Goal: Information Seeking & Learning: Learn about a topic

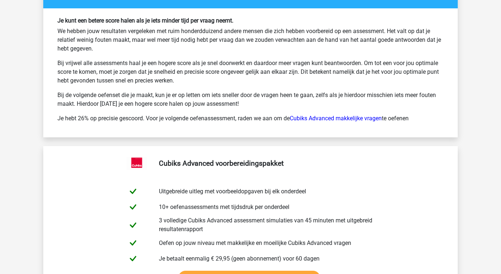
scroll to position [1800, 0]
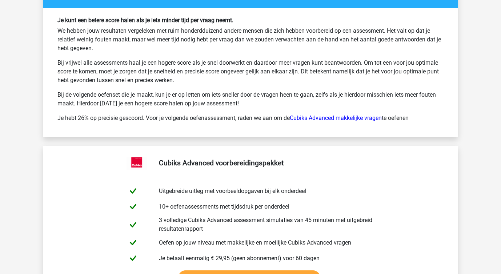
click at [126, 79] on p "Bij vrijwel alle assessments haal je een hogere score als je snel doorwerkt en …" at bounding box center [250, 72] width 386 height 26
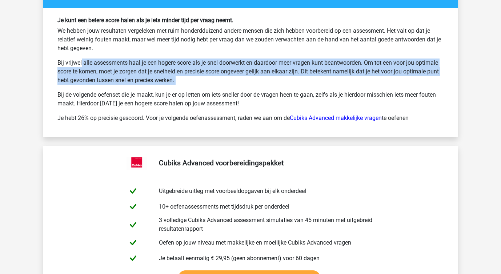
click at [126, 79] on p "Bij vrijwel alle assessments haal je een hogere score als je snel doorwerkt en …" at bounding box center [250, 72] width 386 height 26
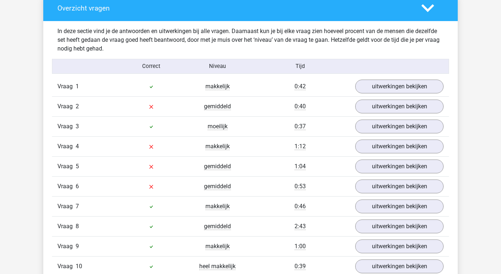
scroll to position [758, 0]
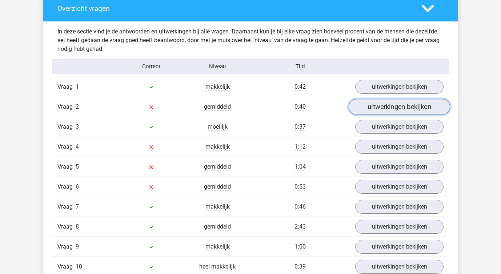
click at [376, 104] on link "uitwerkingen bekijken" at bounding box center [399, 107] width 101 height 16
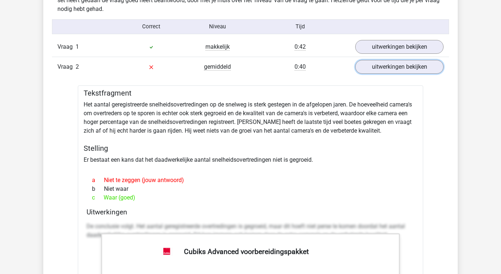
scroll to position [798, 0]
click at [366, 68] on link "uitwerkingen bekijken" at bounding box center [399, 67] width 101 height 16
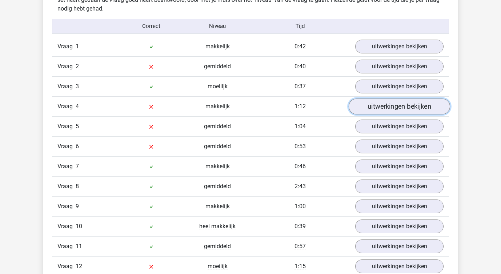
click at [368, 104] on link "uitwerkingen bekijken" at bounding box center [399, 107] width 101 height 16
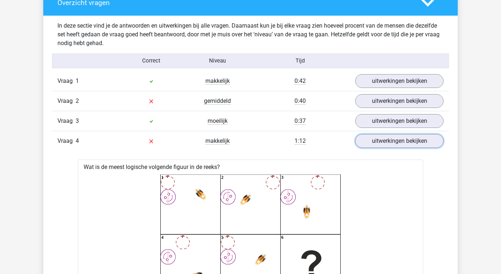
scroll to position [750, 0]
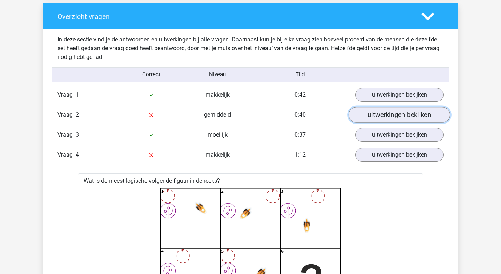
click at [376, 116] on link "uitwerkingen bekijken" at bounding box center [399, 115] width 101 height 16
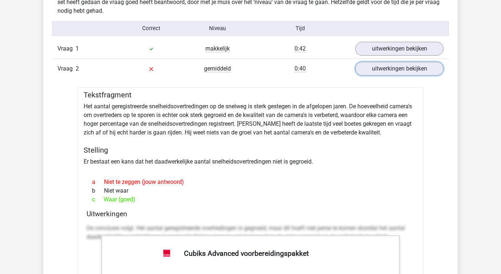
scroll to position [790, 0]
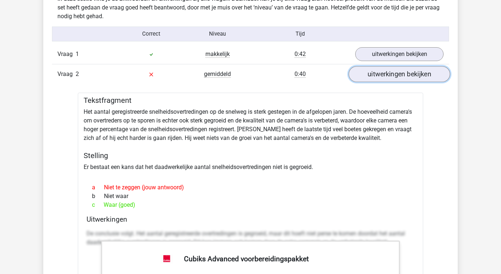
click at [370, 71] on link "uitwerkingen bekijken" at bounding box center [399, 74] width 101 height 16
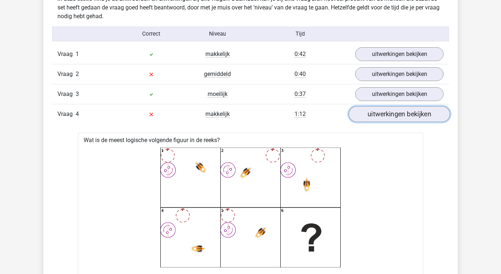
click at [372, 118] on link "uitwerkingen bekijken" at bounding box center [399, 114] width 101 height 16
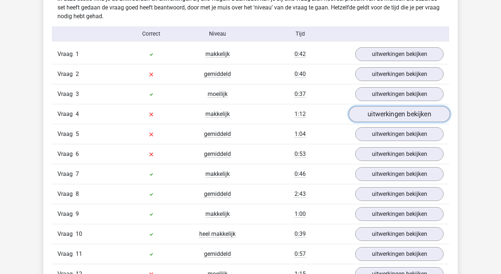
click at [372, 116] on link "uitwerkingen bekijken" at bounding box center [399, 114] width 101 height 16
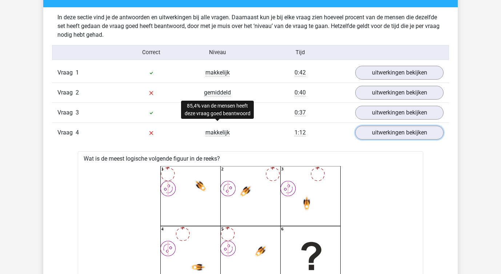
scroll to position [766, 0]
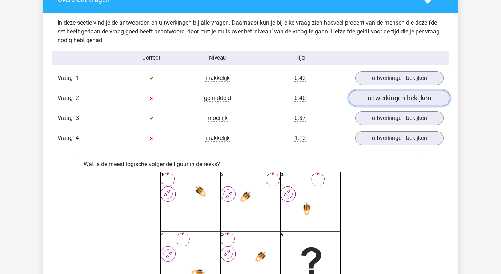
click at [363, 97] on link "uitwerkingen bekijken" at bounding box center [399, 98] width 101 height 16
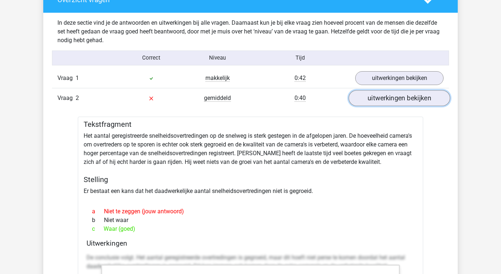
click at [363, 97] on link "uitwerkingen bekijken" at bounding box center [399, 98] width 101 height 16
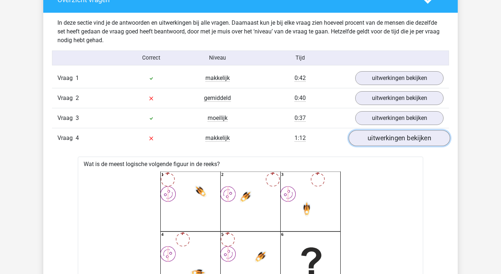
click at [369, 143] on link "uitwerkingen bekijken" at bounding box center [399, 138] width 101 height 16
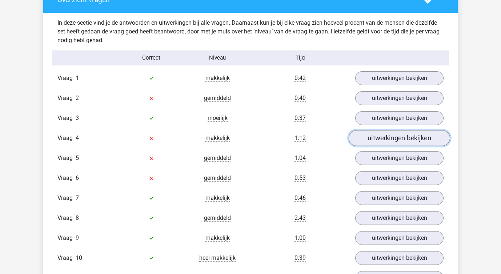
click at [369, 143] on link "uitwerkingen bekijken" at bounding box center [399, 138] width 101 height 16
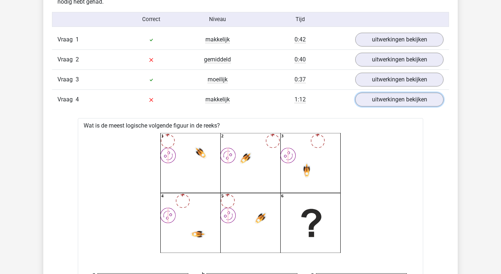
scroll to position [799, 0]
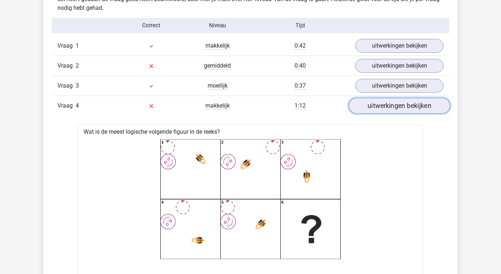
click at [369, 108] on link "uitwerkingen bekijken" at bounding box center [399, 106] width 101 height 16
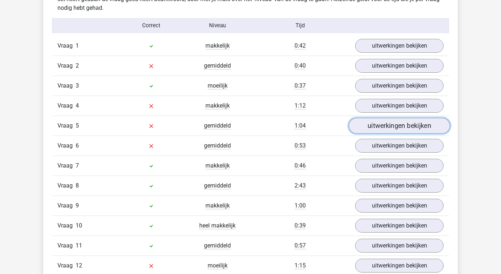
click at [385, 125] on link "uitwerkingen bekijken" at bounding box center [399, 126] width 101 height 16
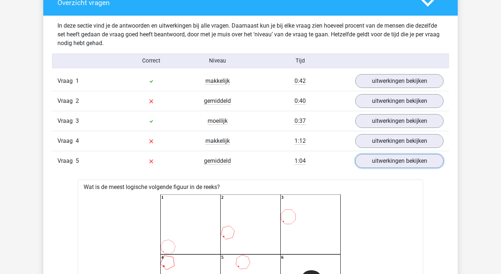
scroll to position [750, 0]
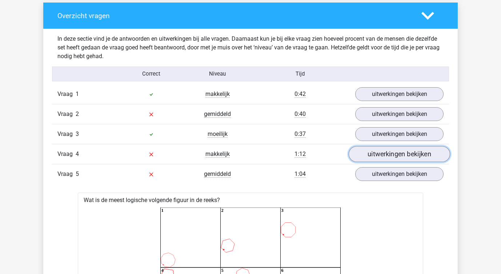
click at [366, 159] on link "uitwerkingen bekijken" at bounding box center [399, 154] width 101 height 16
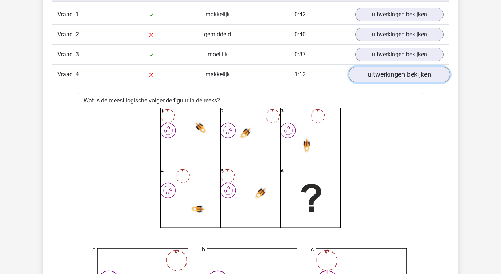
scroll to position [826, 0]
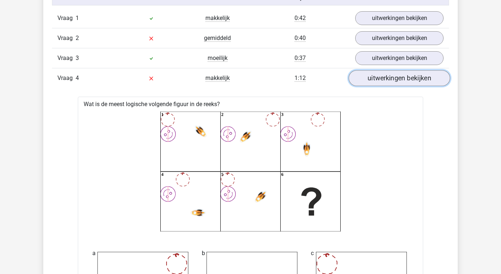
click at [368, 83] on link "uitwerkingen bekijken" at bounding box center [399, 78] width 101 height 16
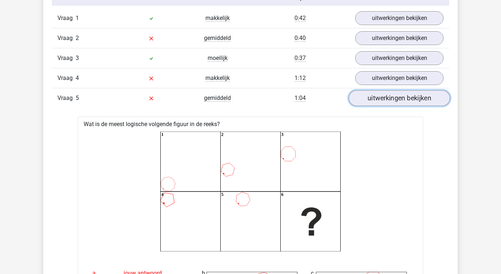
click at [373, 102] on link "uitwerkingen bekijken" at bounding box center [399, 98] width 101 height 16
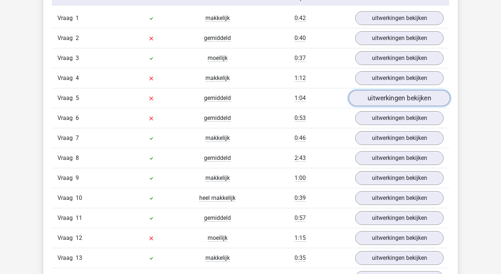
click at [373, 99] on link "uitwerkingen bekijken" at bounding box center [399, 98] width 101 height 16
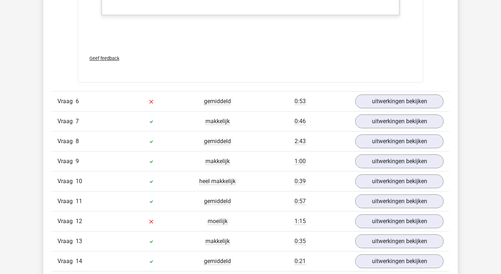
scroll to position [1506, 0]
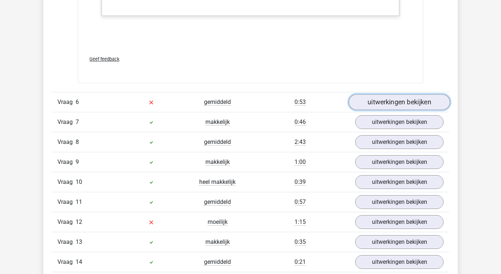
click at [370, 100] on link "uitwerkingen bekijken" at bounding box center [399, 102] width 101 height 16
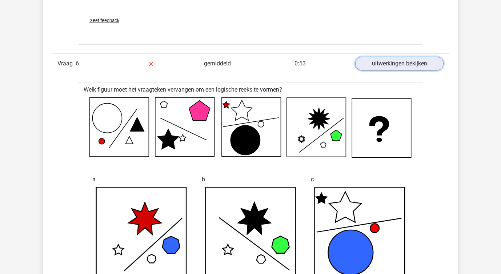
scroll to position [1541, 0]
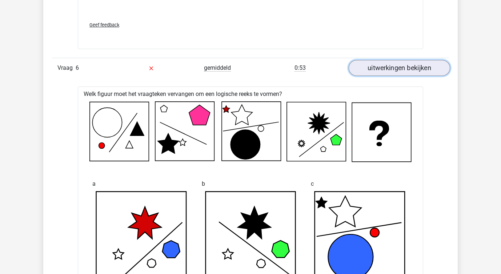
click at [380, 70] on link "uitwerkingen bekijken" at bounding box center [399, 68] width 101 height 16
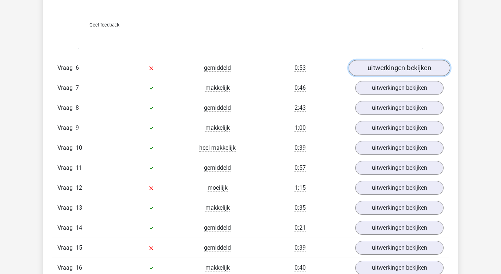
click at [379, 68] on link "uitwerkingen bekijken" at bounding box center [399, 68] width 101 height 16
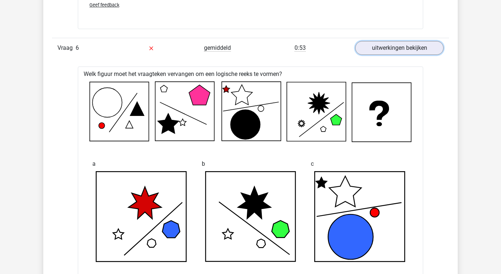
scroll to position [1560, 0]
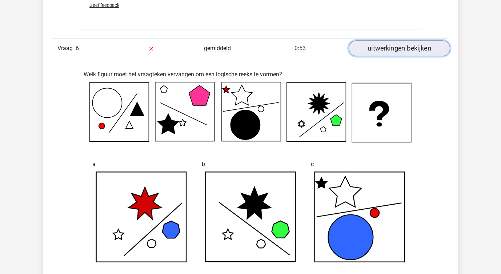
click at [368, 49] on link "uitwerkingen bekijken" at bounding box center [399, 48] width 101 height 16
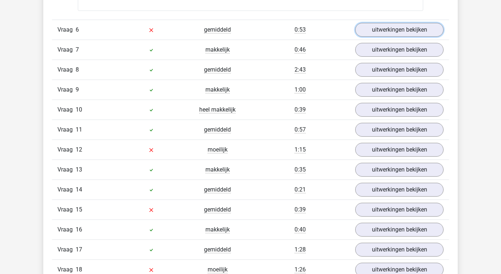
scroll to position [1580, 0]
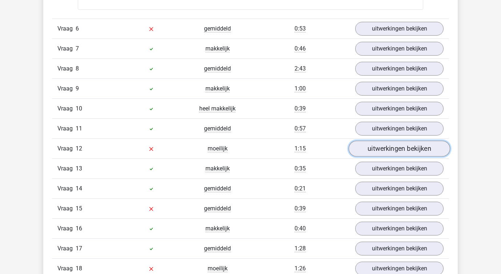
click at [372, 153] on link "uitwerkingen bekijken" at bounding box center [399, 149] width 101 height 16
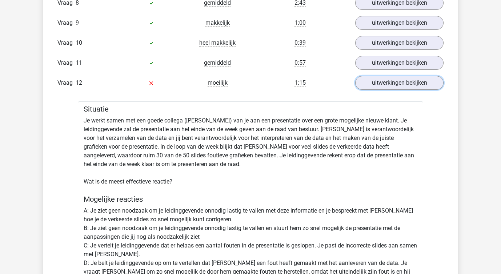
scroll to position [1646, 0]
click at [380, 80] on link "uitwerkingen bekijken" at bounding box center [399, 83] width 101 height 16
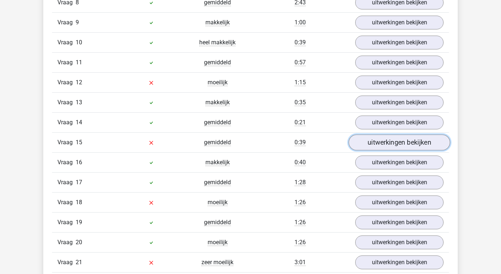
click at [375, 147] on link "uitwerkingen bekijken" at bounding box center [399, 143] width 101 height 16
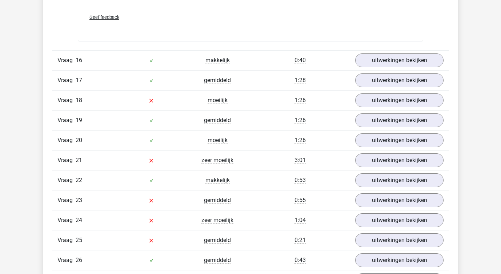
scroll to position [2142, 0]
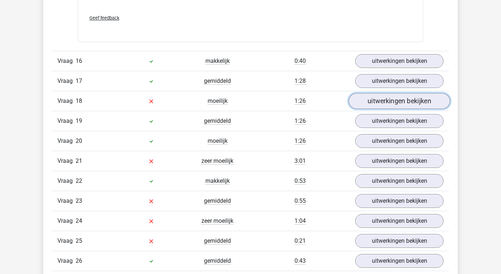
click at [398, 98] on link "uitwerkingen bekijken" at bounding box center [399, 101] width 101 height 16
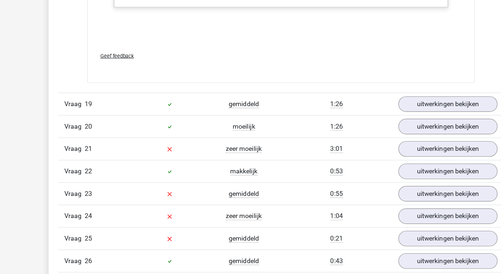
scroll to position [2823, 0]
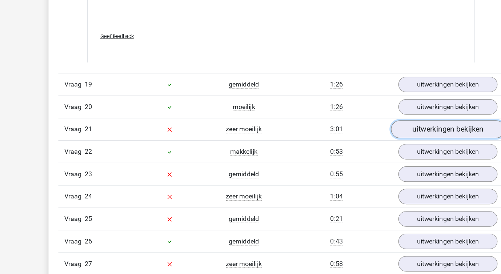
click at [371, 145] on link "uitwerkingen bekijken" at bounding box center [399, 144] width 101 height 16
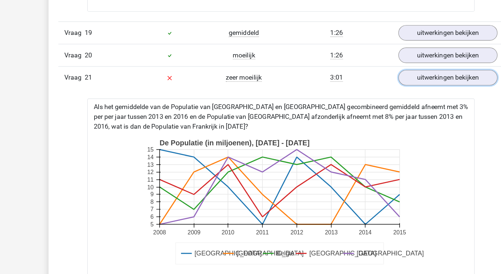
scroll to position [2870, 0]
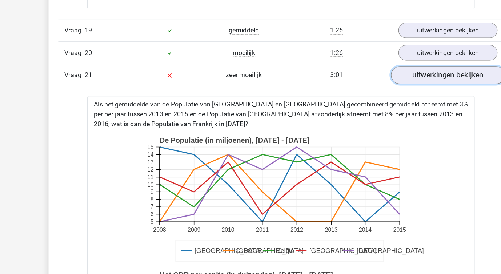
click at [371, 101] on link "uitwerkingen bekijken" at bounding box center [399, 97] width 101 height 16
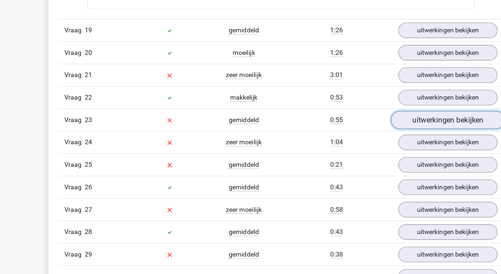
click at [375, 137] on link "uitwerkingen bekijken" at bounding box center [399, 137] width 101 height 16
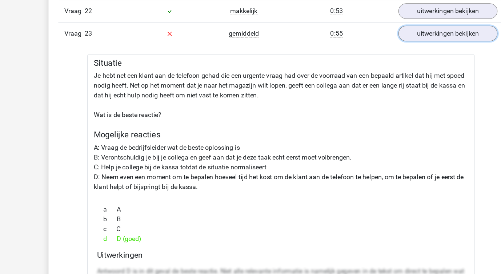
scroll to position [2976, 0]
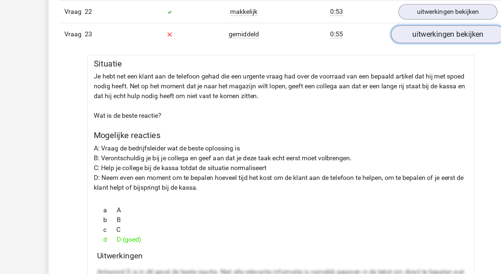
click at [368, 31] on link "uitwerkingen bekijken" at bounding box center [399, 31] width 101 height 16
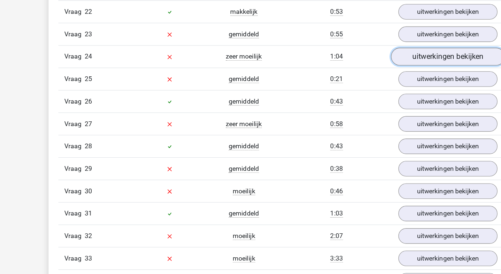
click at [399, 51] on link "uitwerkingen bekijken" at bounding box center [399, 51] width 101 height 16
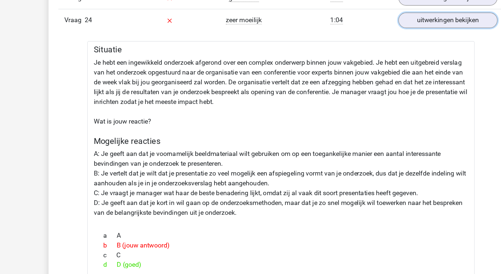
scroll to position [3007, 0]
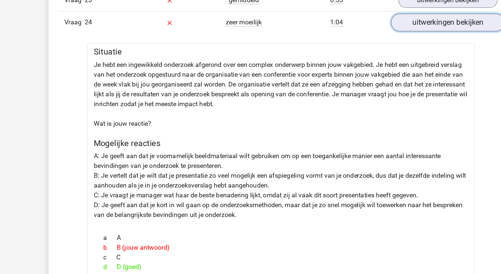
click at [392, 20] on link "uitwerkingen bekijken" at bounding box center [399, 20] width 101 height 16
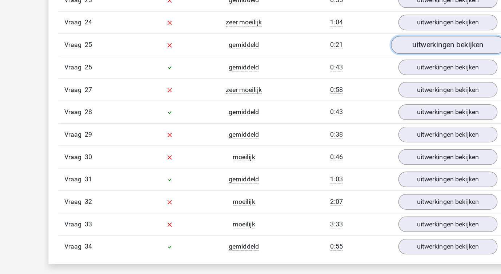
click at [373, 43] on link "uitwerkingen bekijken" at bounding box center [399, 40] width 101 height 16
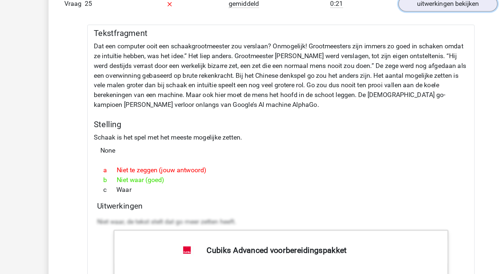
scroll to position [3015, 0]
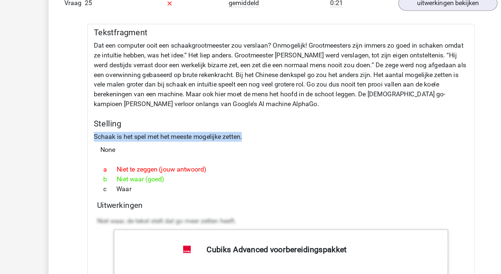
drag, startPoint x: 224, startPoint y: 152, endPoint x: 81, endPoint y: 148, distance: 143.0
click at [81, 148] on div "Tekstfragment Dat een computer ooit een schaakgrootmeester zou verslaan? Onmoge…" at bounding box center [251, 261] width 346 height 420
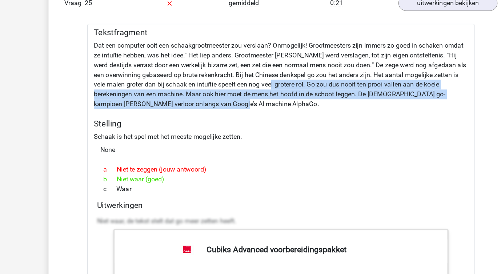
drag, startPoint x: 247, startPoint y: 120, endPoint x: 243, endPoint y: 102, distance: 19.0
click at [243, 102] on div "Tekstfragment Dat een computer ooit een schaakgrootmeester zou verslaan? Onmoge…" at bounding box center [251, 261] width 346 height 420
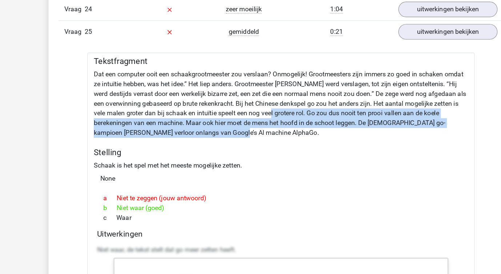
scroll to position [3011, 0]
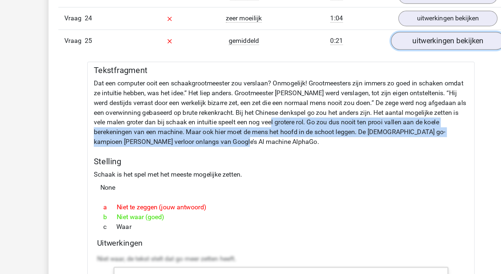
click at [366, 40] on link "uitwerkingen bekijken" at bounding box center [399, 37] width 101 height 16
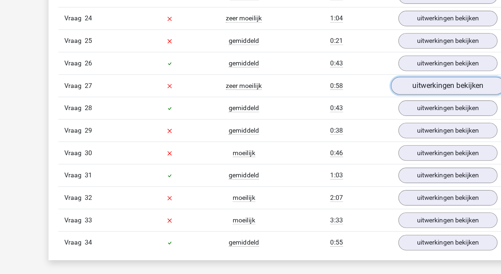
click at [364, 77] on link "uitwerkingen bekijken" at bounding box center [399, 77] width 101 height 16
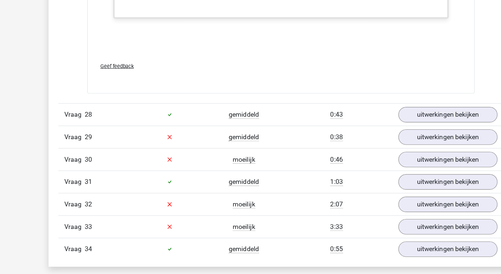
scroll to position [3362, 0]
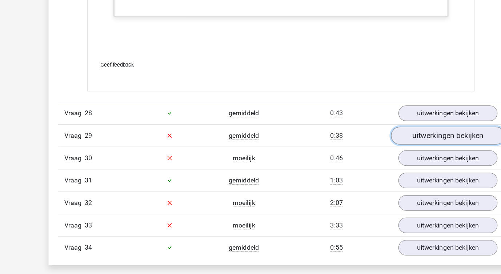
click at [362, 150] on link "uitwerkingen bekijken" at bounding box center [399, 151] width 101 height 16
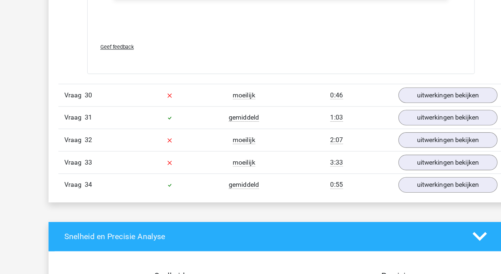
scroll to position [4075, 0]
click at [364, 107] on link "uitwerkingen bekijken" at bounding box center [399, 113] width 101 height 16
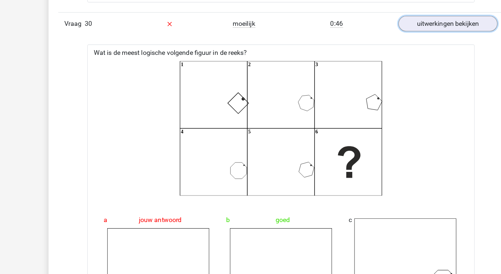
scroll to position [4148, 0]
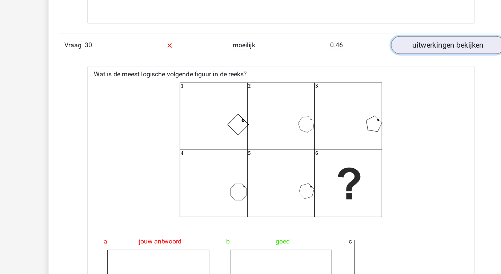
click at [372, 41] on link "uitwerkingen bekijken" at bounding box center [399, 40] width 101 height 16
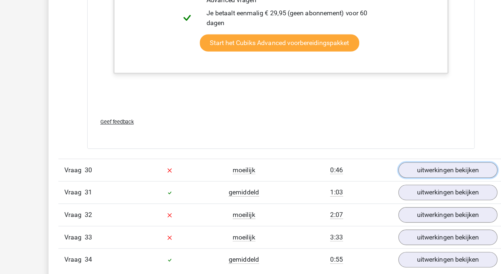
scroll to position [4012, 0]
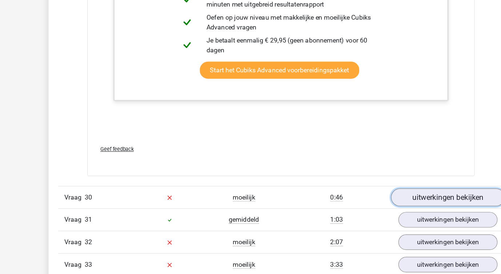
click at [367, 174] on link "uitwerkingen bekijken" at bounding box center [399, 176] width 101 height 16
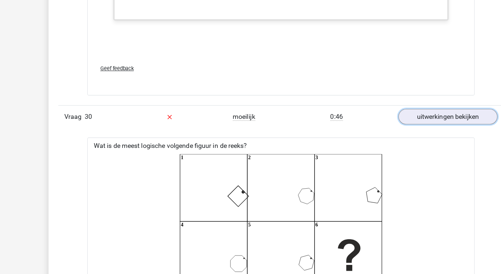
scroll to position [4062, 0]
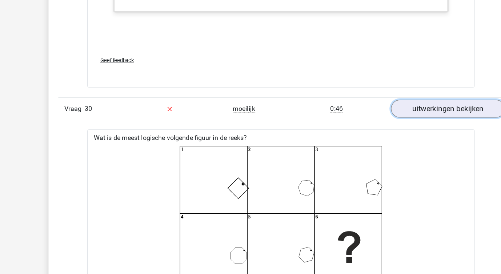
click at [382, 127] on link "uitwerkingen bekijken" at bounding box center [399, 127] width 101 height 16
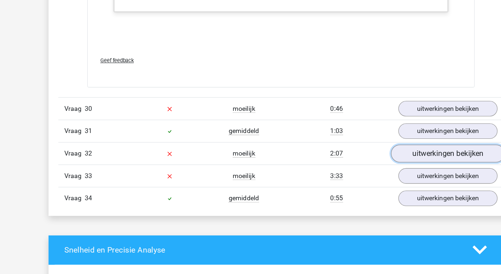
click at [388, 169] on link "uitwerkingen bekijken" at bounding box center [399, 167] width 101 height 16
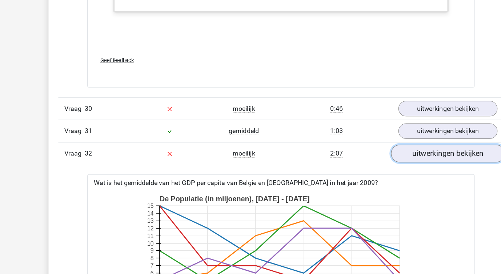
click at [388, 169] on link "uitwerkingen bekijken" at bounding box center [399, 167] width 101 height 16
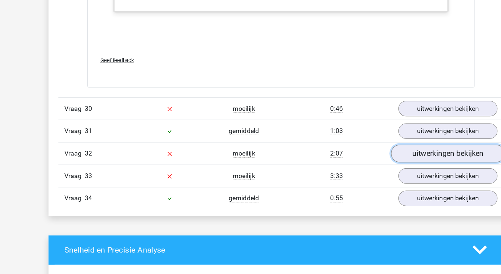
click at [388, 169] on link "uitwerkingen bekijken" at bounding box center [399, 167] width 101 height 16
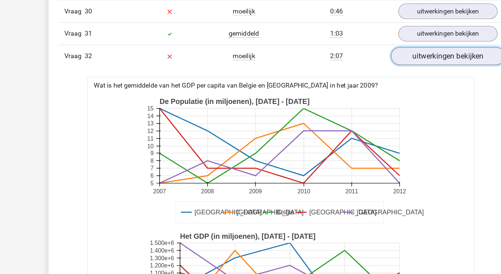
scroll to position [4153, 0]
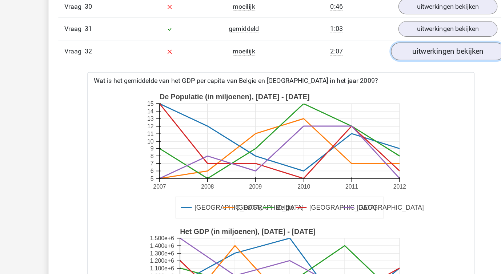
click at [375, 81] on link "uitwerkingen bekijken" at bounding box center [399, 76] width 101 height 16
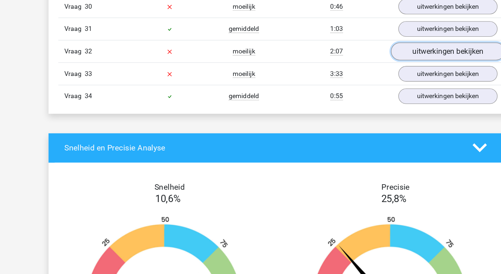
click at [376, 79] on link "uitwerkingen bekijken" at bounding box center [399, 76] width 101 height 16
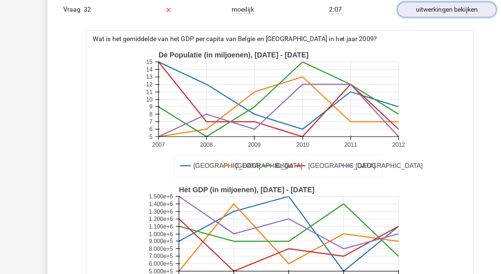
scroll to position [4217, 0]
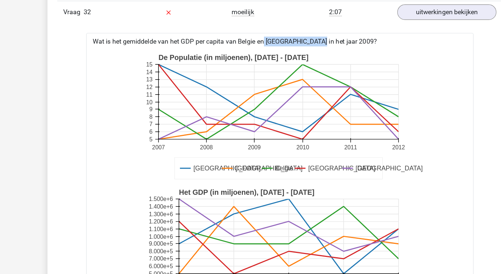
drag, startPoint x: 215, startPoint y: 36, endPoint x: 264, endPoint y: 38, distance: 48.8
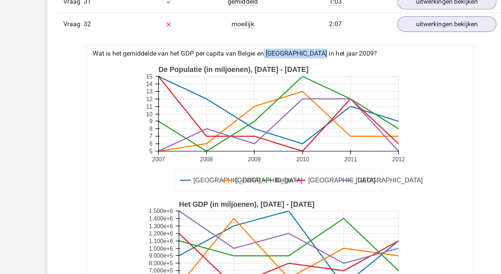
scroll to position [4200, 0]
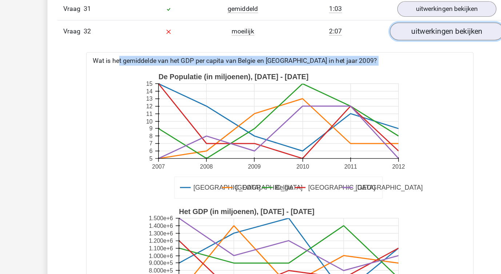
click at [371, 31] on link "uitwerkingen bekijken" at bounding box center [399, 28] width 101 height 16
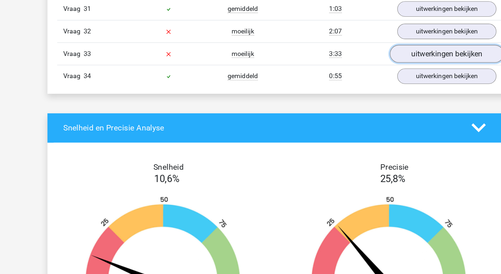
click at [381, 49] on link "uitwerkingen bekijken" at bounding box center [399, 48] width 101 height 16
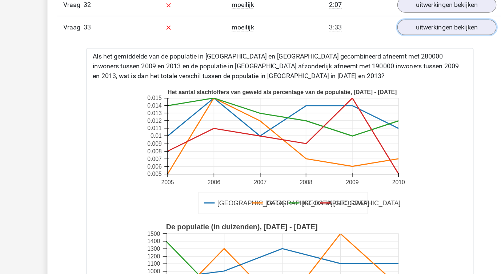
scroll to position [4220, 0]
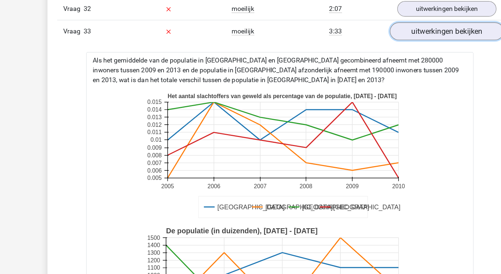
click at [364, 30] on link "uitwerkingen bekijken" at bounding box center [399, 28] width 101 height 16
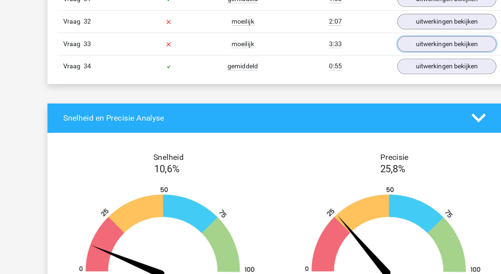
scroll to position [4187, 0]
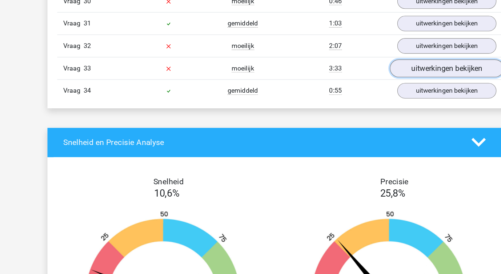
click at [382, 63] on link "uitwerkingen bekijken" at bounding box center [399, 61] width 101 height 16
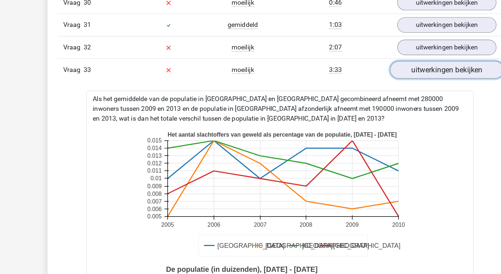
click at [372, 66] on link "uitwerkingen bekijken" at bounding box center [399, 62] width 101 height 16
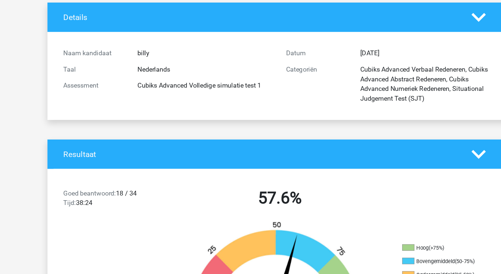
scroll to position [0, 0]
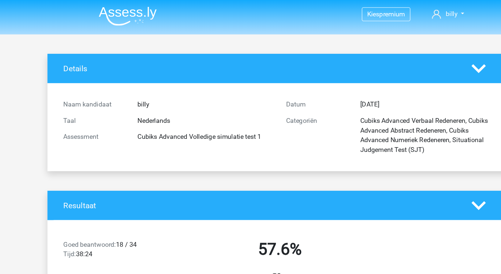
click at [121, 11] on img at bounding box center [115, 14] width 52 height 17
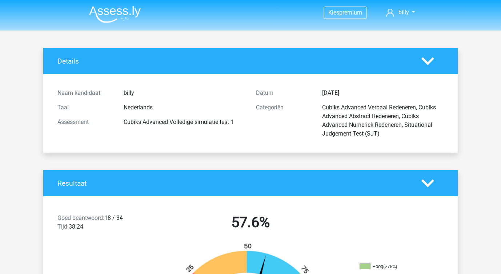
click at [106, 15] on img at bounding box center [115, 14] width 52 height 17
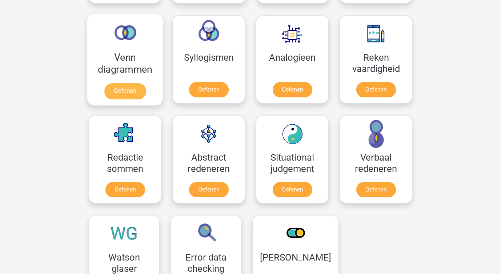
scroll to position [422, 0]
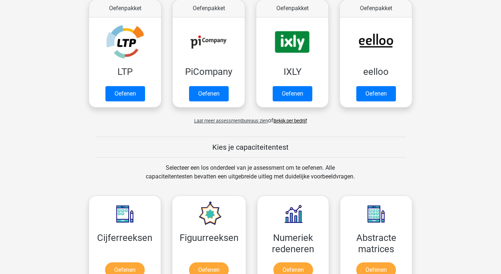
scroll to position [147, 0]
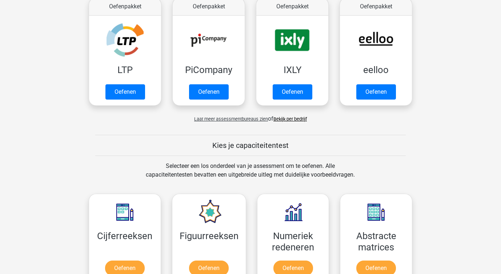
click at [207, 118] on span "Laat meer assessmentbureaus zien" at bounding box center [231, 118] width 74 height 5
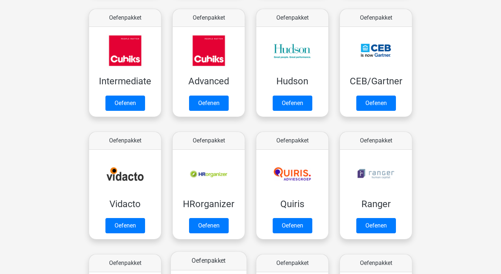
scroll to position [253, 0]
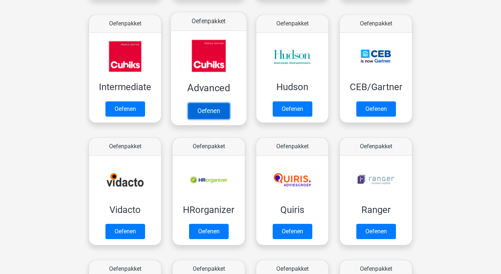
click at [195, 113] on link "Oefenen" at bounding box center [208, 111] width 41 height 16
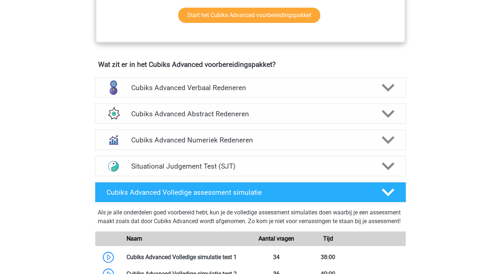
scroll to position [416, 0]
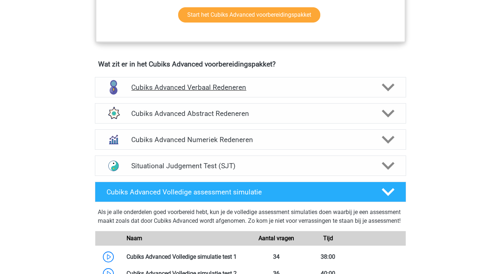
click at [276, 90] on h4 "Cubiks Advanced Verbaal Redeneren" at bounding box center [250, 87] width 238 height 8
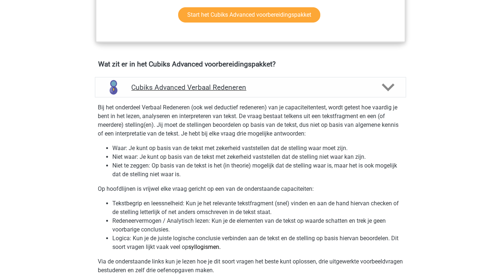
click at [276, 90] on h4 "Cubiks Advanced Verbaal Redeneren" at bounding box center [250, 87] width 238 height 8
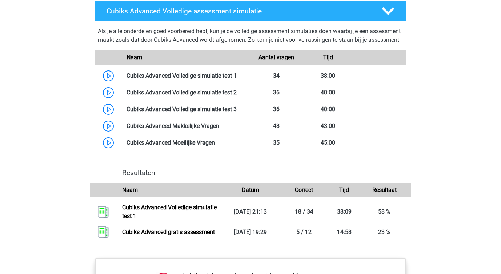
scroll to position [597, 0]
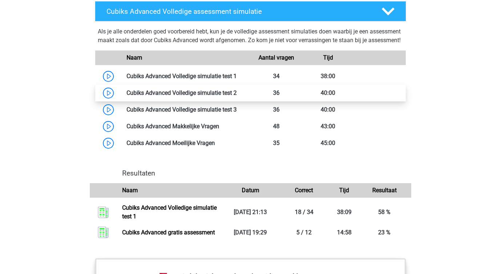
click at [237, 96] on link at bounding box center [237, 92] width 0 height 7
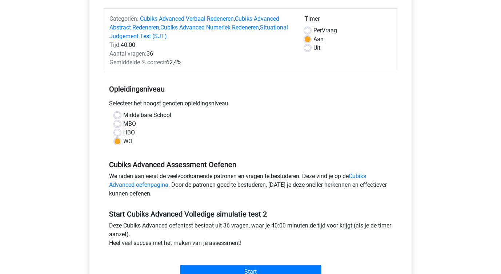
scroll to position [186, 0]
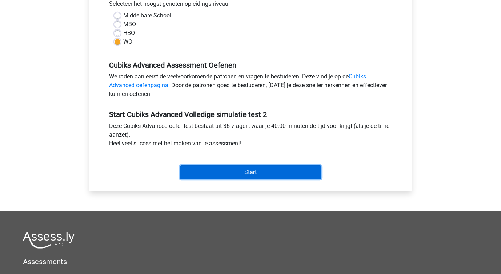
click at [228, 168] on input "Start" at bounding box center [250, 172] width 141 height 14
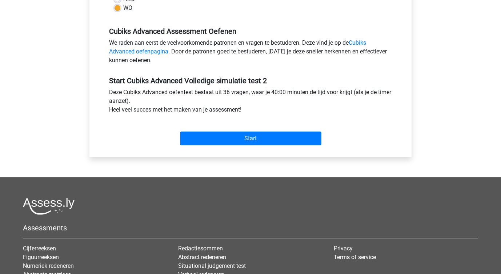
scroll to position [213, 0]
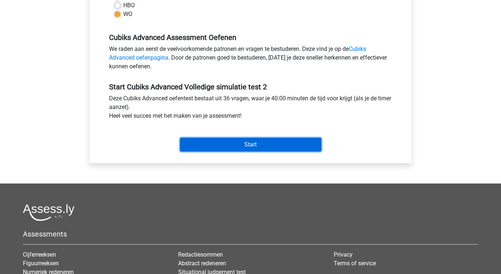
click at [229, 142] on input "Start" at bounding box center [250, 145] width 141 height 14
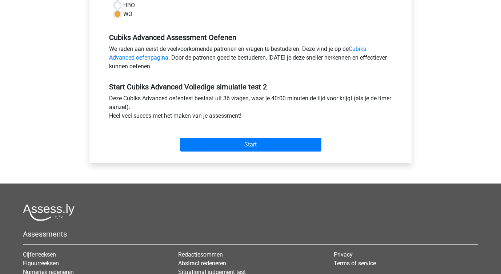
scroll to position [4, 0]
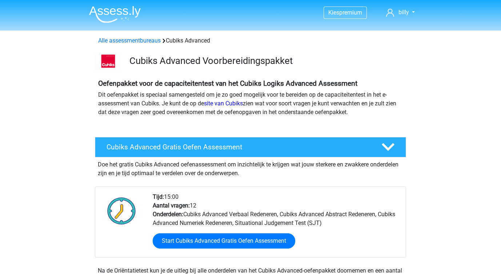
scroll to position [597, 0]
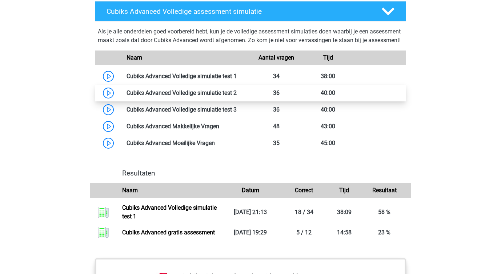
click at [237, 96] on link at bounding box center [237, 92] width 0 height 7
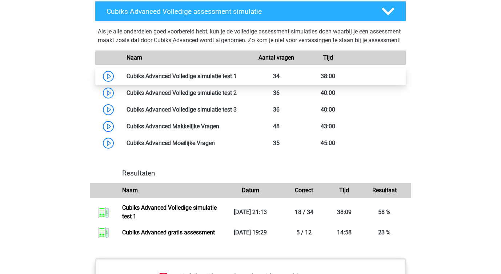
click at [237, 80] on link at bounding box center [237, 76] width 0 height 7
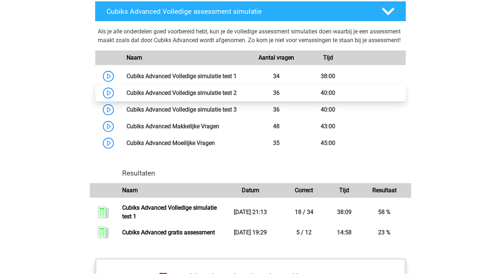
click at [237, 96] on link at bounding box center [237, 92] width 0 height 7
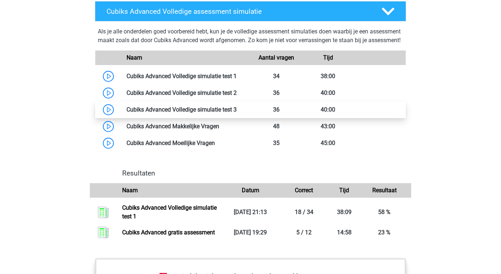
click at [237, 113] on link at bounding box center [237, 109] width 0 height 7
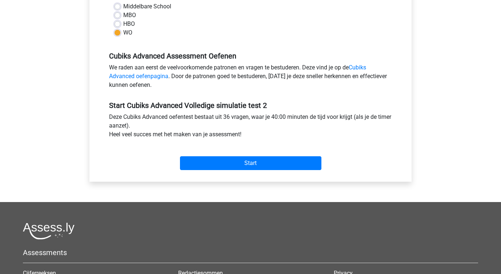
scroll to position [229, 0]
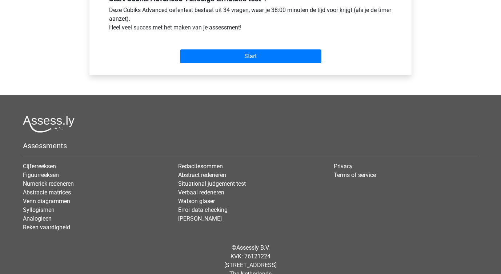
scroll to position [268, 0]
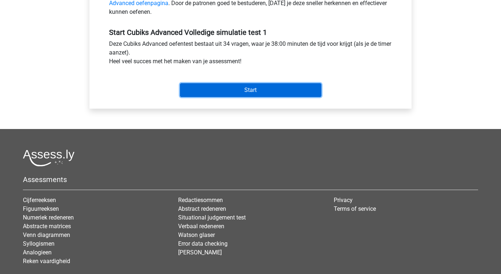
click at [199, 93] on input "Start" at bounding box center [250, 90] width 141 height 14
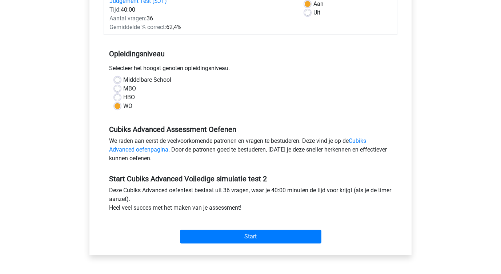
scroll to position [130, 0]
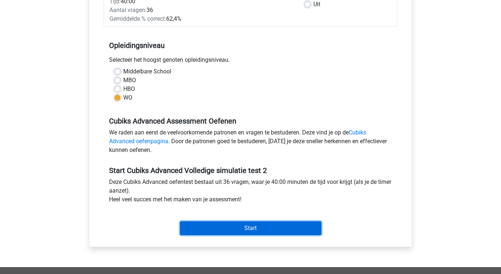
click at [222, 229] on input "Start" at bounding box center [250, 228] width 141 height 14
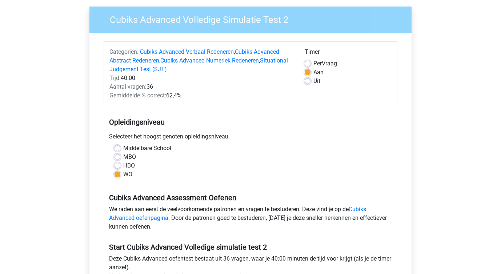
scroll to position [53, 0]
click at [314, 61] on label "Per Vraag" at bounding box center [326, 64] width 24 height 9
click at [310, 61] on input "Per Vraag" at bounding box center [308, 63] width 6 height 7
radio input "true"
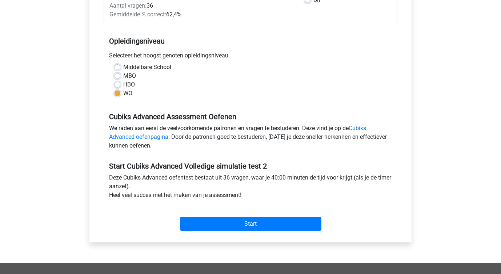
scroll to position [161, 0]
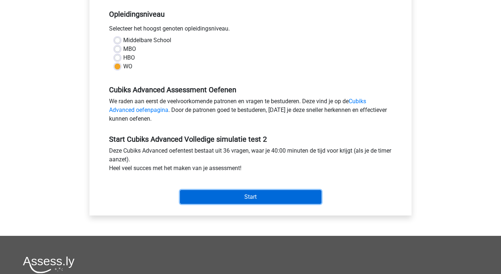
click at [238, 193] on input "Start" at bounding box center [250, 197] width 141 height 14
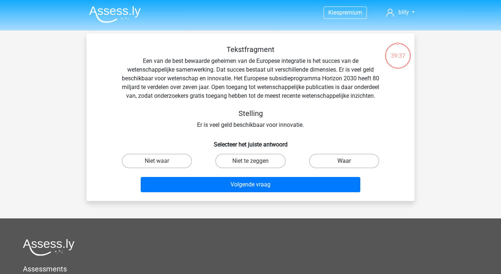
click at [320, 168] on label "Waar" at bounding box center [344, 161] width 70 height 15
click at [344, 166] on input "Waar" at bounding box center [346, 163] width 5 height 5
radio input "true"
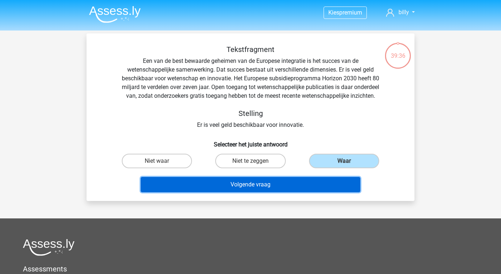
click at [272, 192] on button "Volgende vraag" at bounding box center [251, 184] width 220 height 15
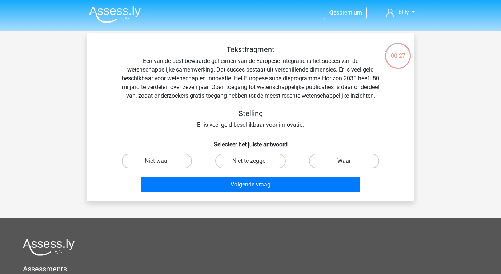
click at [318, 168] on label "Waar" at bounding box center [344, 161] width 70 height 15
click at [344, 166] on input "Waar" at bounding box center [346, 163] width 5 height 5
radio input "true"
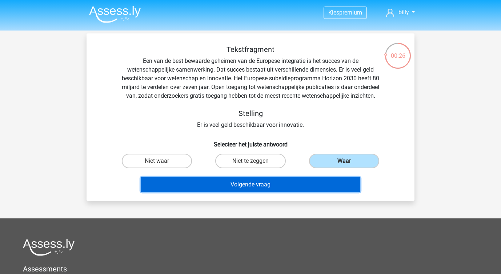
click at [292, 192] on button "Volgende vraag" at bounding box center [251, 184] width 220 height 15
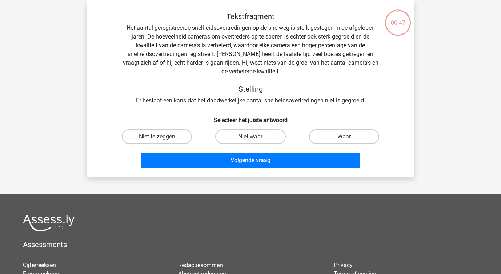
scroll to position [33, 0]
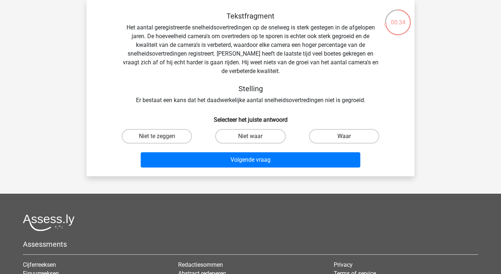
click at [322, 134] on label "Waar" at bounding box center [344, 136] width 70 height 15
click at [344, 136] on input "Waar" at bounding box center [346, 138] width 5 height 5
radio input "true"
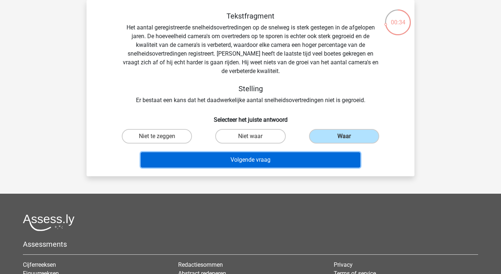
click at [279, 165] on button "Volgende vraag" at bounding box center [251, 159] width 220 height 15
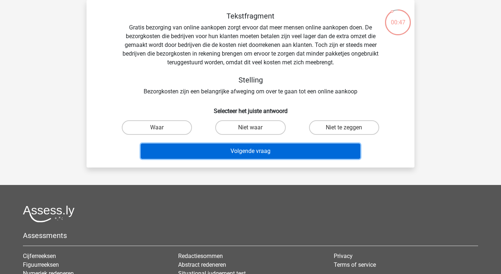
click at [178, 148] on button "Volgende vraag" at bounding box center [251, 151] width 220 height 15
click at [205, 152] on button "Volgende vraag" at bounding box center [251, 151] width 220 height 15
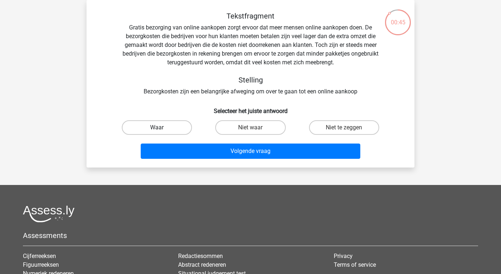
click at [166, 128] on label "Waar" at bounding box center [157, 127] width 70 height 15
click at [162, 128] on input "Waar" at bounding box center [159, 130] width 5 height 5
radio input "true"
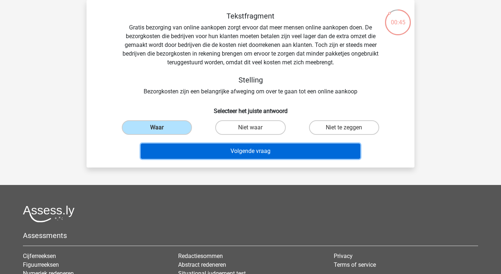
click at [186, 151] on button "Volgende vraag" at bounding box center [251, 151] width 220 height 15
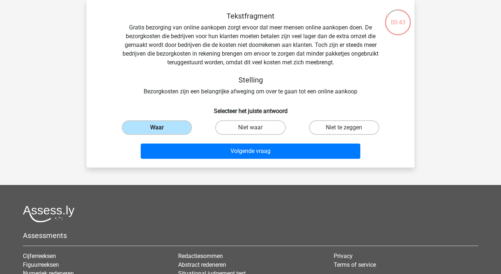
click at [175, 126] on label "Waar" at bounding box center [157, 127] width 70 height 15
click at [162, 128] on input "Waar" at bounding box center [159, 130] width 5 height 5
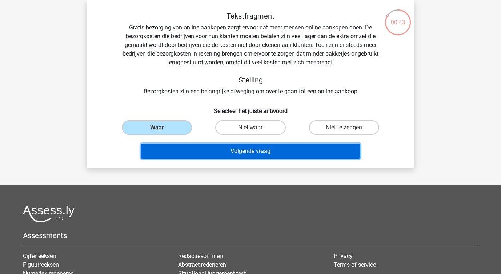
click at [197, 152] on button "Volgende vraag" at bounding box center [251, 151] width 220 height 15
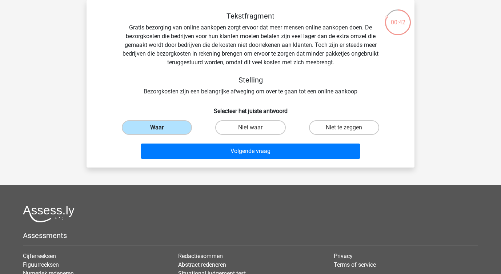
click at [164, 128] on label "Waar" at bounding box center [157, 127] width 70 height 15
click at [162, 128] on input "Waar" at bounding box center [159, 130] width 5 height 5
click at [223, 128] on label "Niet waar" at bounding box center [250, 127] width 70 height 15
click at [251, 128] on input "Niet waar" at bounding box center [253, 130] width 5 height 5
radio input "true"
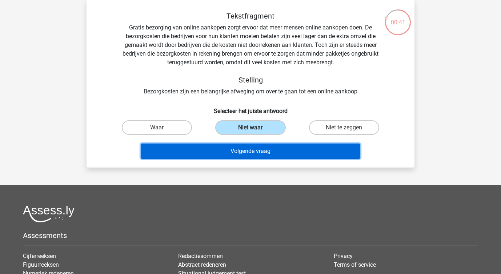
click at [214, 146] on button "Volgende vraag" at bounding box center [251, 151] width 220 height 15
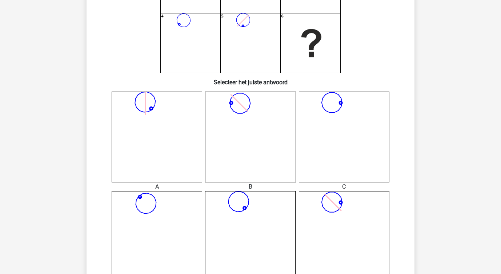
scroll to position [241, 0]
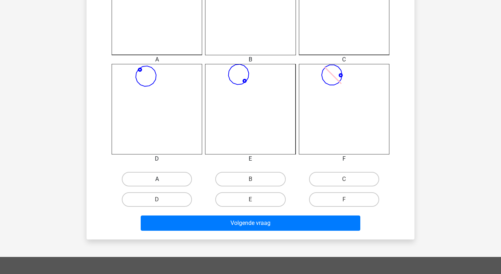
click at [179, 180] on label "A" at bounding box center [157, 179] width 70 height 15
click at [162, 180] on input "A" at bounding box center [159, 181] width 5 height 5
radio input "true"
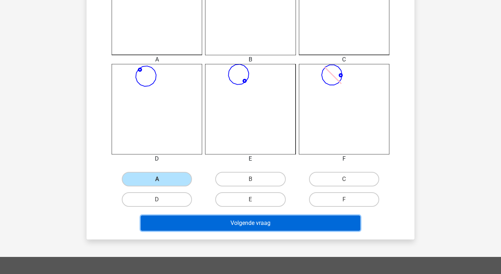
click at [206, 225] on button "Volgende vraag" at bounding box center [251, 223] width 220 height 15
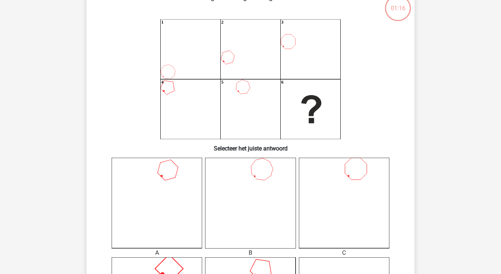
scroll to position [33, 0]
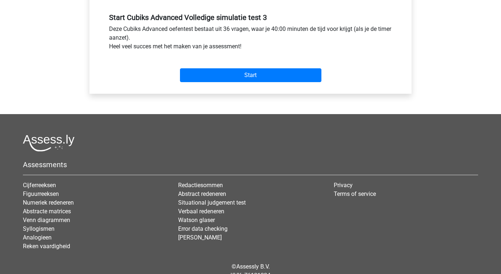
scroll to position [289, 0]
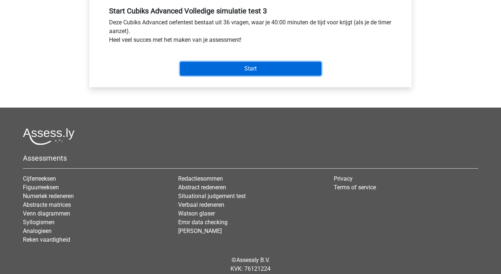
click at [239, 65] on input "Start" at bounding box center [250, 69] width 141 height 14
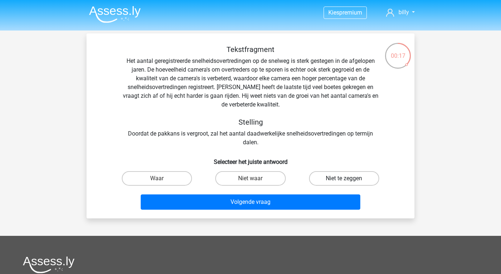
click at [317, 174] on label "Niet te zeggen" at bounding box center [344, 178] width 70 height 15
click at [344, 179] on input "Niet te zeggen" at bounding box center [346, 181] width 5 height 5
radio input "true"
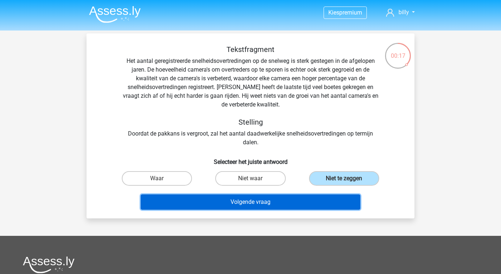
click at [267, 207] on button "Volgende vraag" at bounding box center [251, 202] width 220 height 15
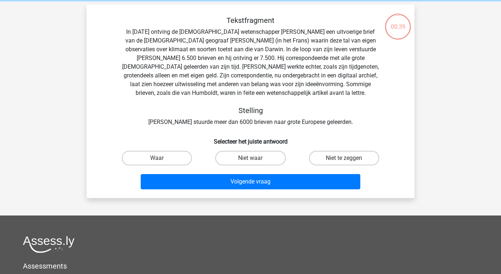
scroll to position [33, 0]
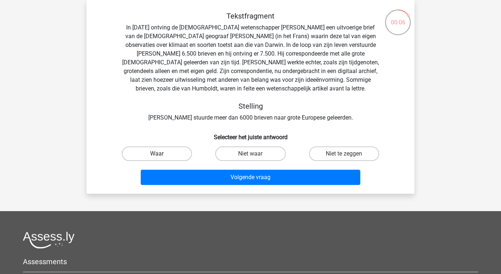
click at [176, 155] on label "Waar" at bounding box center [157, 154] width 70 height 15
click at [162, 155] on input "Waar" at bounding box center [159, 156] width 5 height 5
radio input "true"
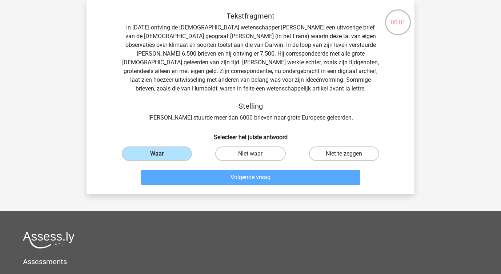
click at [315, 158] on label "Niet te zeggen" at bounding box center [344, 154] width 70 height 15
click at [344, 158] on input "Niet te zeggen" at bounding box center [346, 156] width 5 height 5
radio input "true"
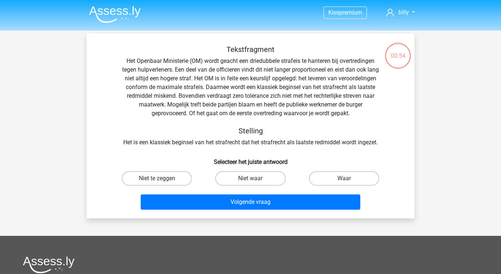
drag, startPoint x: 0, startPoint y: 0, endPoint x: 250, endPoint y: 101, distance: 269.5
click at [249, 100] on div "Tekstfragment Het Openbaar Ministerie (OM) wordt geacht een driedubbele strafei…" at bounding box center [250, 129] width 322 height 168
click at [183, 185] on label "Niet te zeggen" at bounding box center [157, 178] width 70 height 15
click at [162, 183] on input "Niet te zeggen" at bounding box center [159, 181] width 5 height 5
radio input "true"
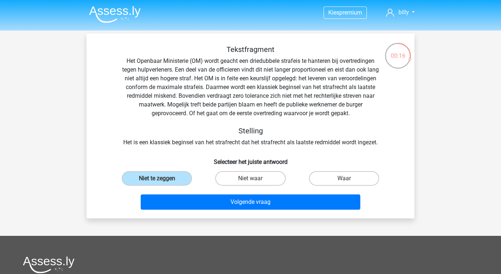
click at [193, 210] on div "Volgende vraag" at bounding box center [250, 204] width 281 height 18
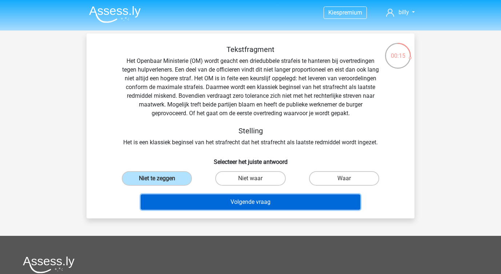
click at [190, 203] on button "Volgende vraag" at bounding box center [251, 202] width 220 height 15
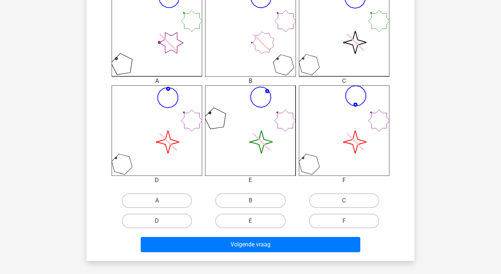
scroll to position [221, 0]
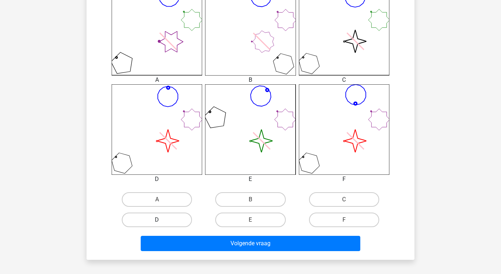
click at [170, 218] on label "D" at bounding box center [157, 220] width 70 height 15
click at [162, 220] on input "D" at bounding box center [159, 222] width 5 height 5
radio input "true"
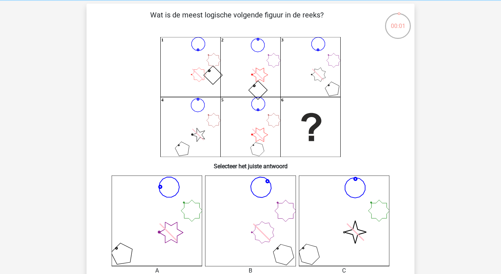
scroll to position [19, 0]
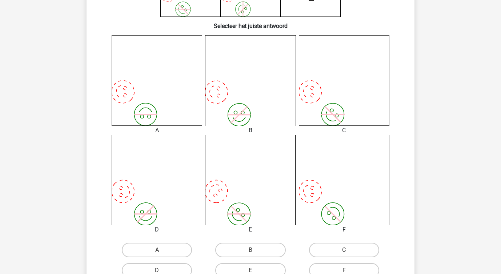
scroll to position [226, 0]
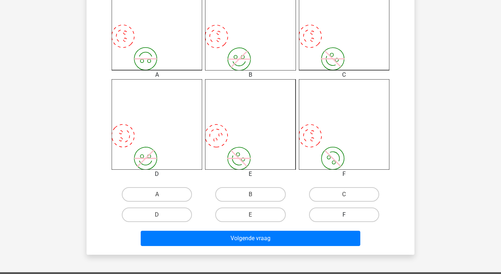
click at [312, 213] on label "F" at bounding box center [344, 215] width 70 height 15
click at [344, 215] on input "F" at bounding box center [346, 217] width 5 height 5
radio input "true"
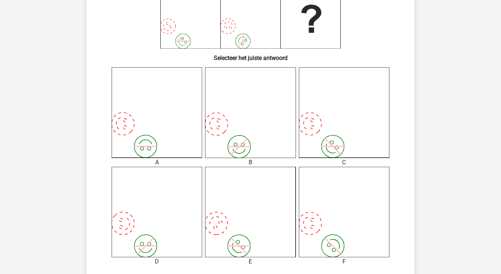
scroll to position [140, 0]
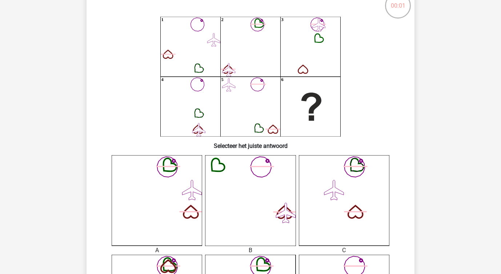
scroll to position [49, 0]
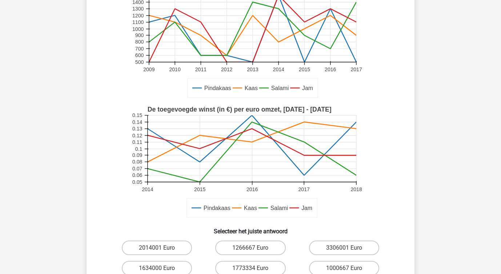
scroll to position [89, 0]
